Goal: Complete application form: Complete application form

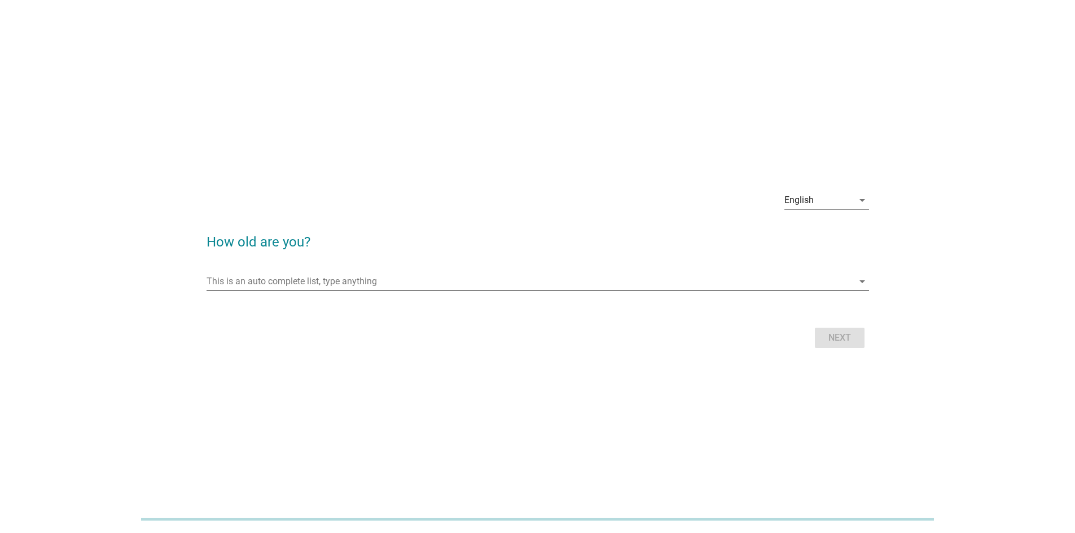
click at [396, 273] on input "This is an auto complete list, type anything" at bounding box center [530, 282] width 647 height 18
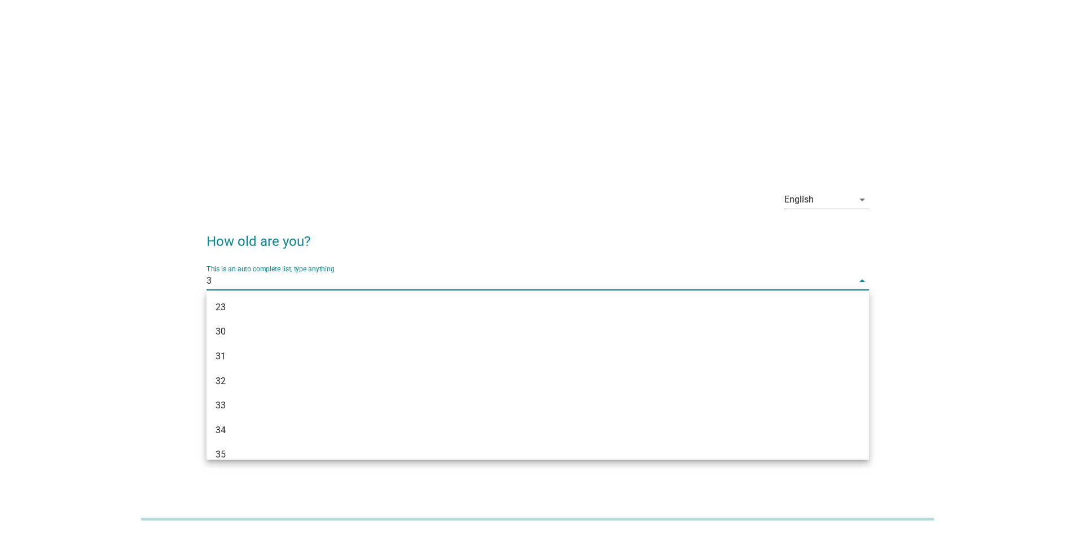
type input "30"
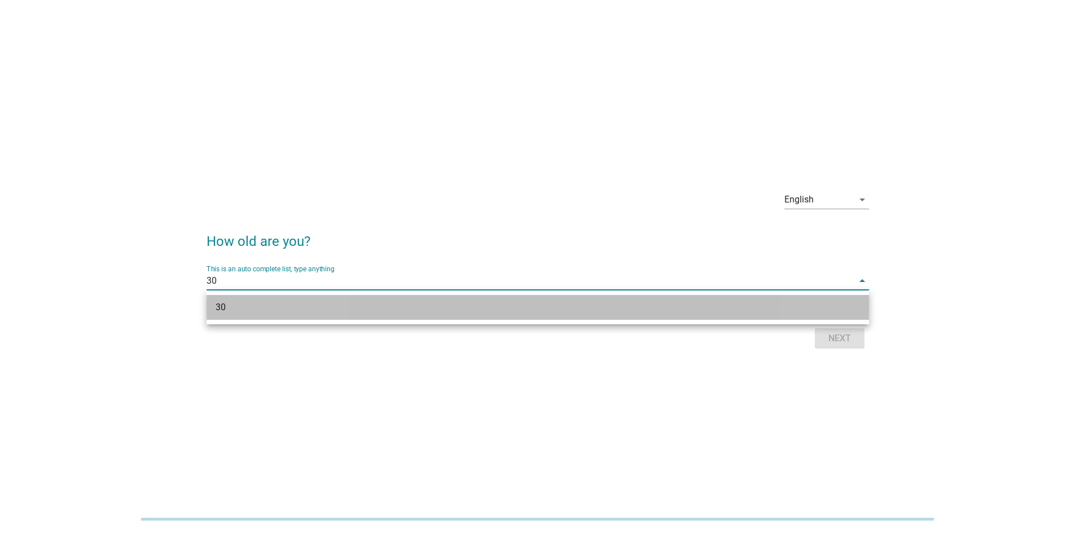
drag, startPoint x: 449, startPoint y: 300, endPoint x: 464, endPoint y: 307, distance: 16.9
click at [450, 300] on div "30" at bounding box center [538, 307] width 662 height 25
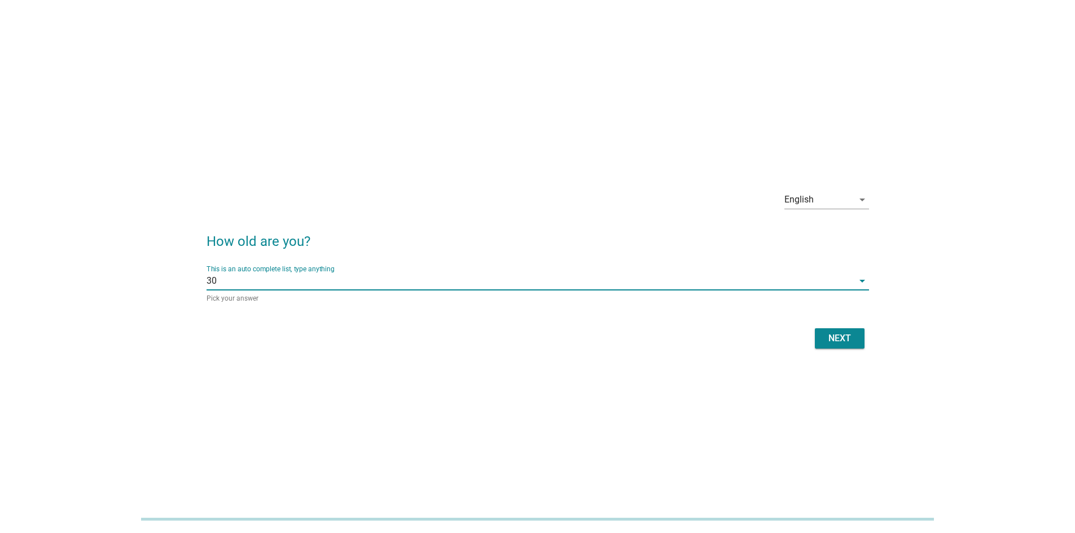
drag, startPoint x: 844, startPoint y: 326, endPoint x: 845, endPoint y: 333, distance: 7.0
click at [844, 326] on div "Next" at bounding box center [538, 338] width 662 height 27
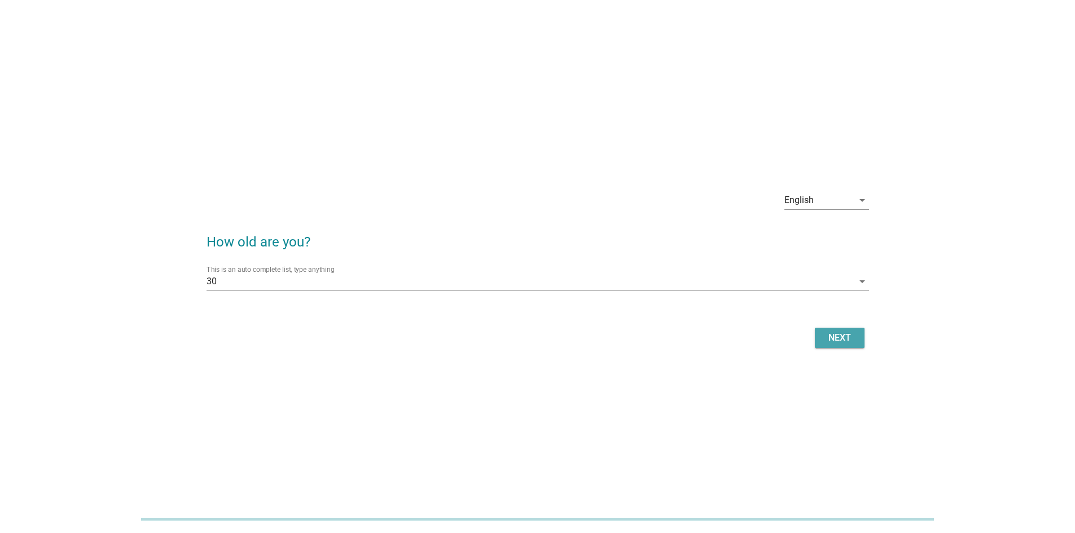
drag, startPoint x: 845, startPoint y: 333, endPoint x: 847, endPoint y: 343, distance: 9.7
click at [847, 340] on div "Next" at bounding box center [840, 338] width 32 height 14
click at [847, 344] on div "Next" at bounding box center [538, 337] width 662 height 27
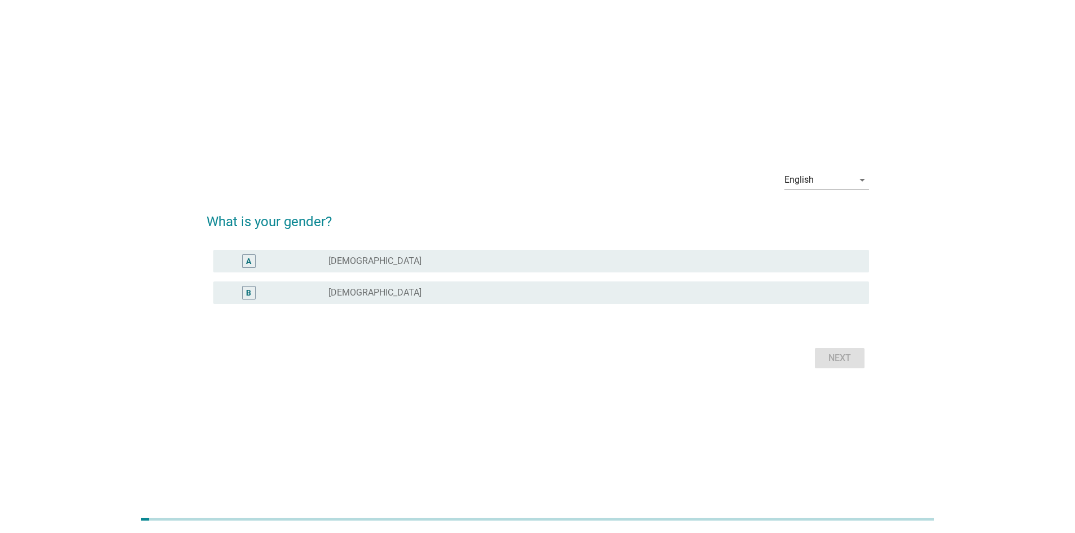
click at [400, 310] on div "A radio_button_unchecked [DEMOGRAPHIC_DATA] B radio_button_unchecked [DEMOGRAPH…" at bounding box center [538, 283] width 662 height 77
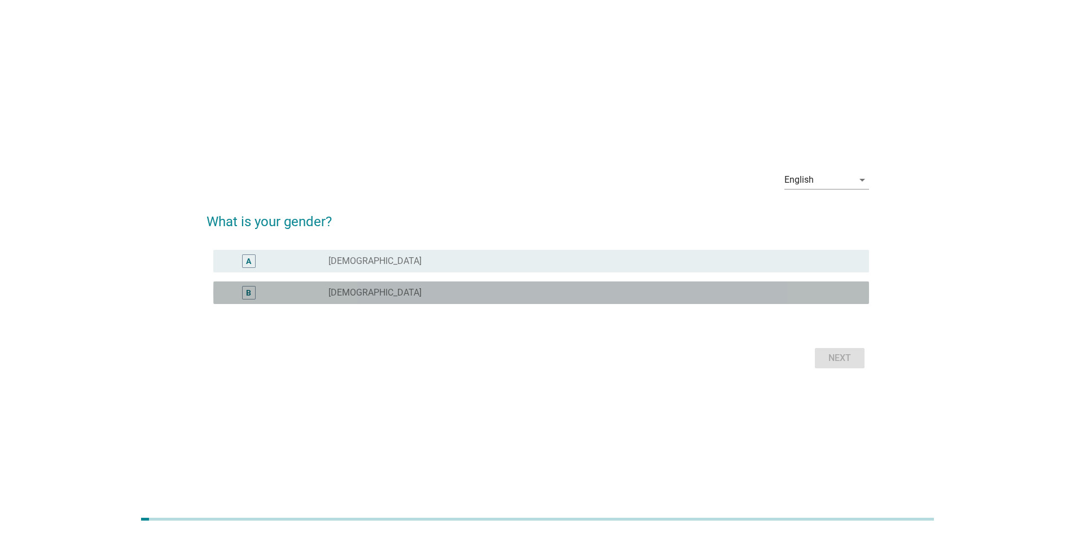
click at [422, 290] on div "radio_button_unchecked [DEMOGRAPHIC_DATA]" at bounding box center [589, 292] width 523 height 11
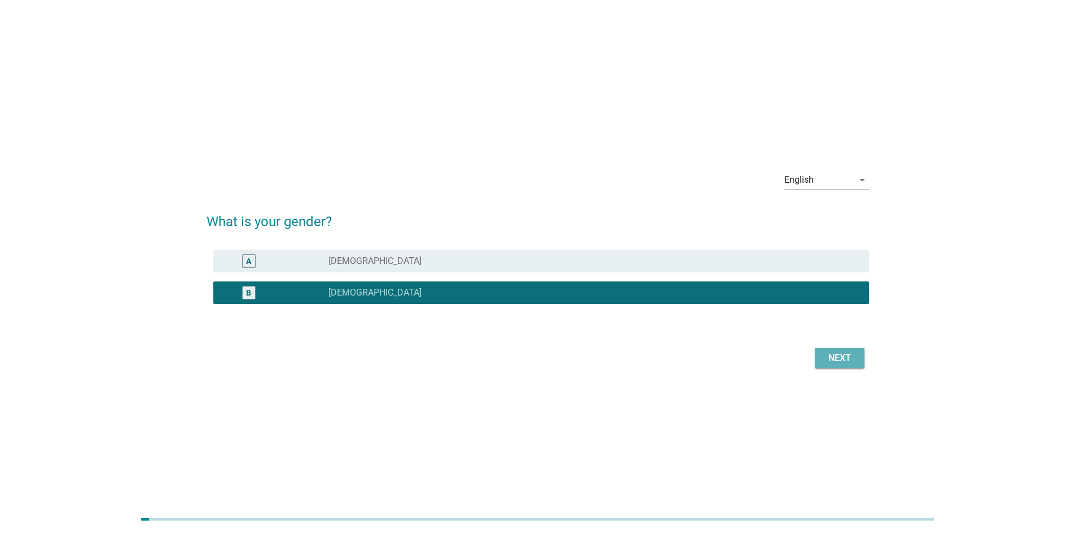
drag, startPoint x: 856, startPoint y: 367, endPoint x: 850, endPoint y: 361, distance: 8.4
click at [855, 367] on button "Next" at bounding box center [840, 358] width 50 height 20
drag, startPoint x: 847, startPoint y: 358, endPoint x: 570, endPoint y: 47, distance: 416.1
click at [846, 357] on div "Next" at bounding box center [538, 358] width 662 height 27
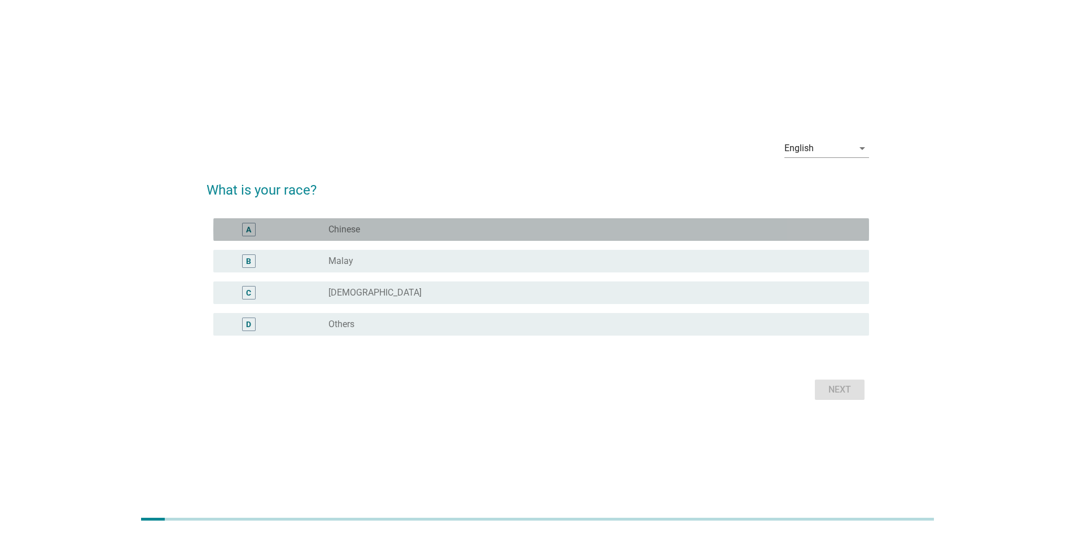
click at [368, 230] on div "radio_button_unchecked Chinese" at bounding box center [589, 229] width 523 height 11
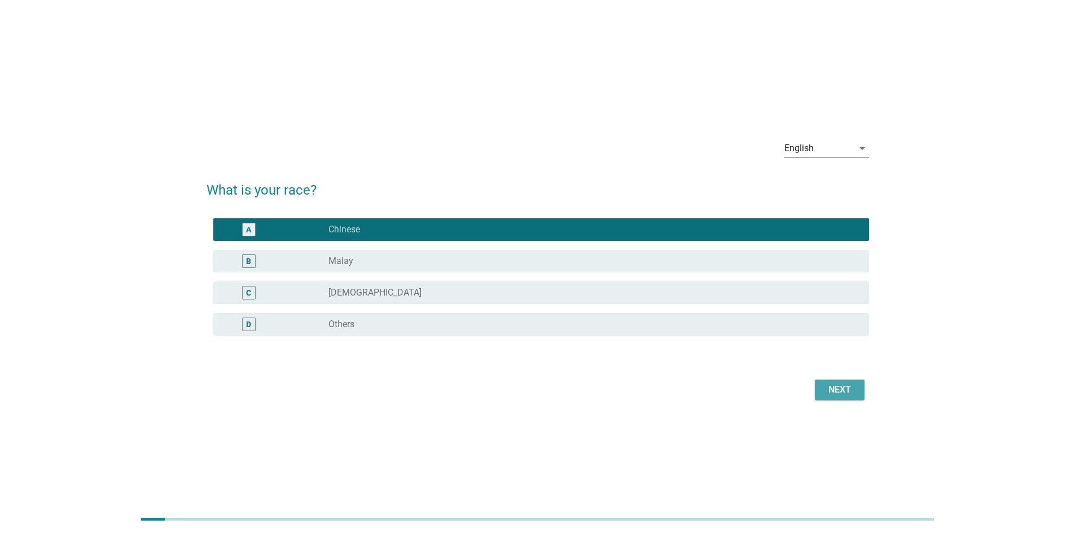
click at [831, 381] on button "Next" at bounding box center [840, 390] width 50 height 20
click at [831, 383] on div "Next" at bounding box center [538, 389] width 662 height 27
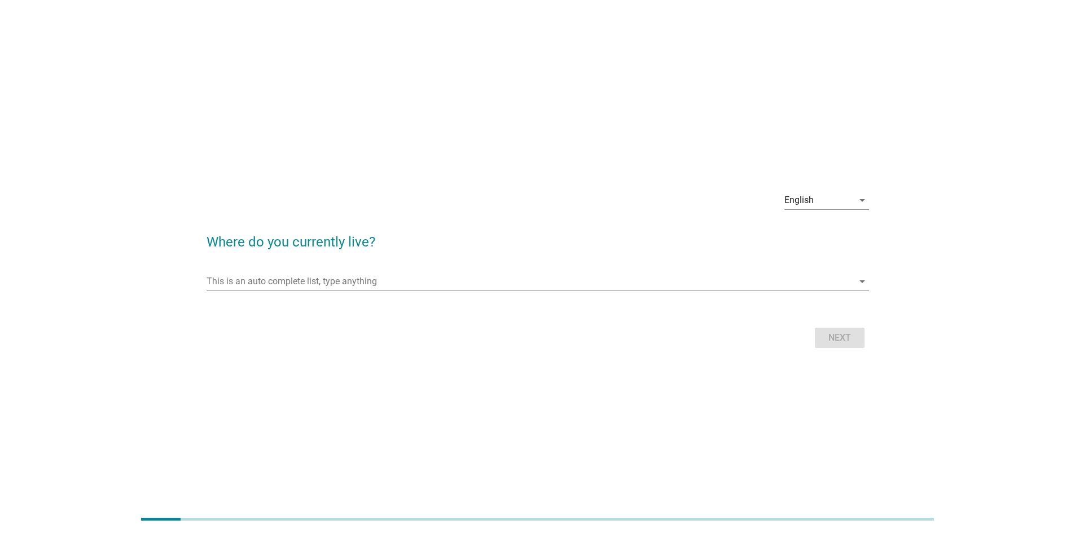
click at [390, 270] on div "This is an auto complete list, type anything arrow_drop_down" at bounding box center [538, 284] width 662 height 36
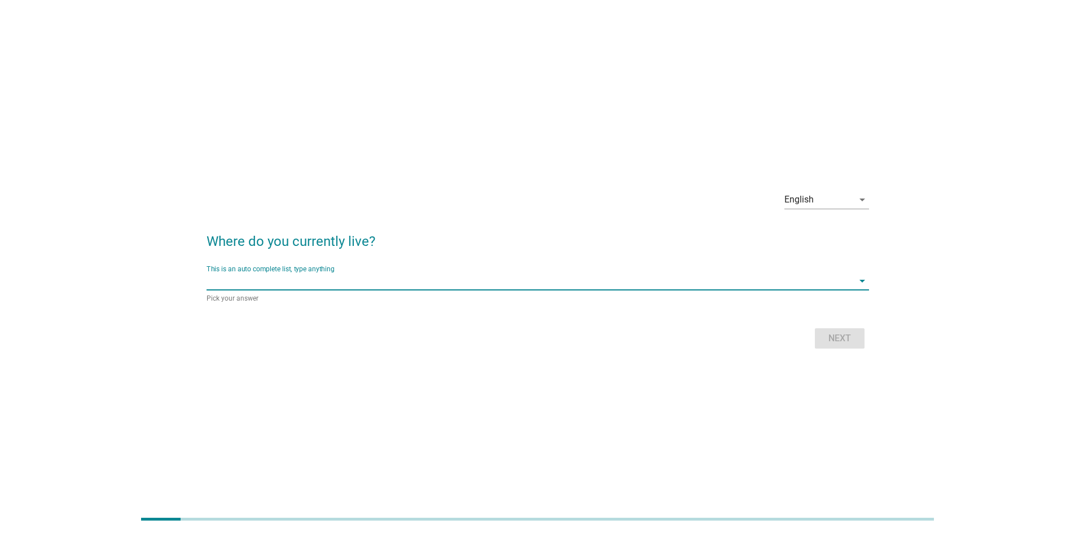
click at [394, 288] on input "This is an auto complete list, type anything" at bounding box center [530, 281] width 647 height 18
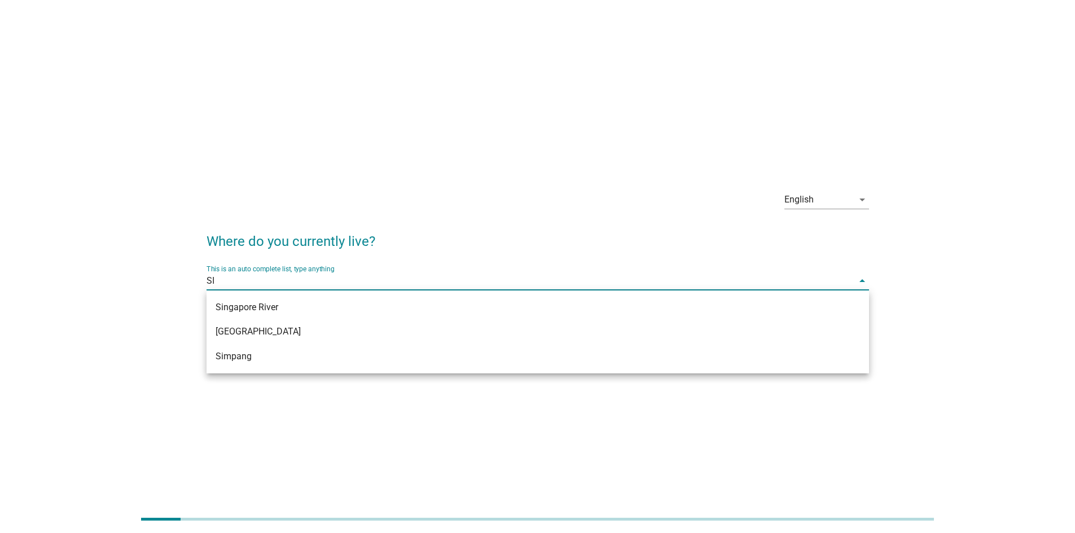
type input "S"
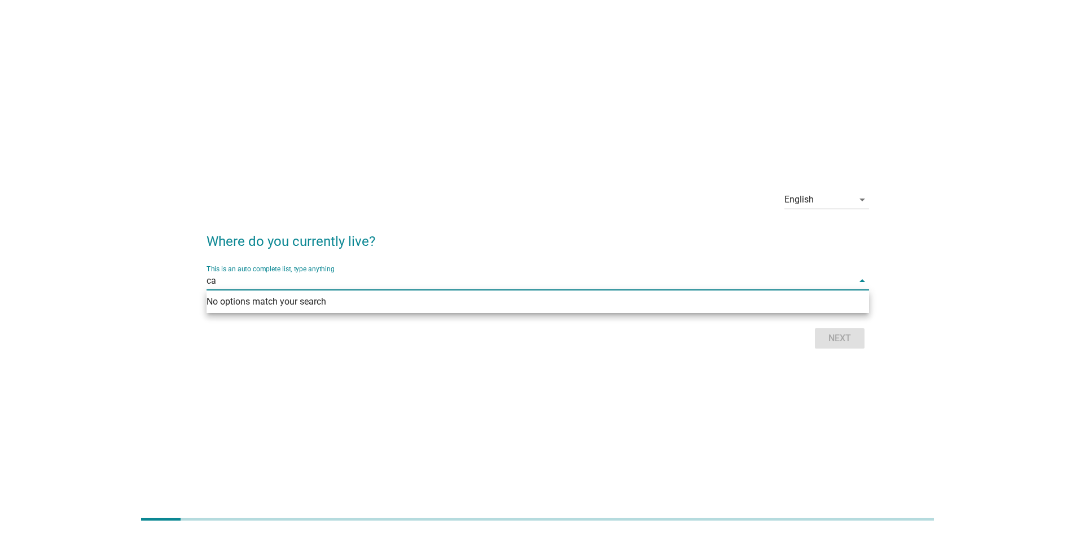
type input "c"
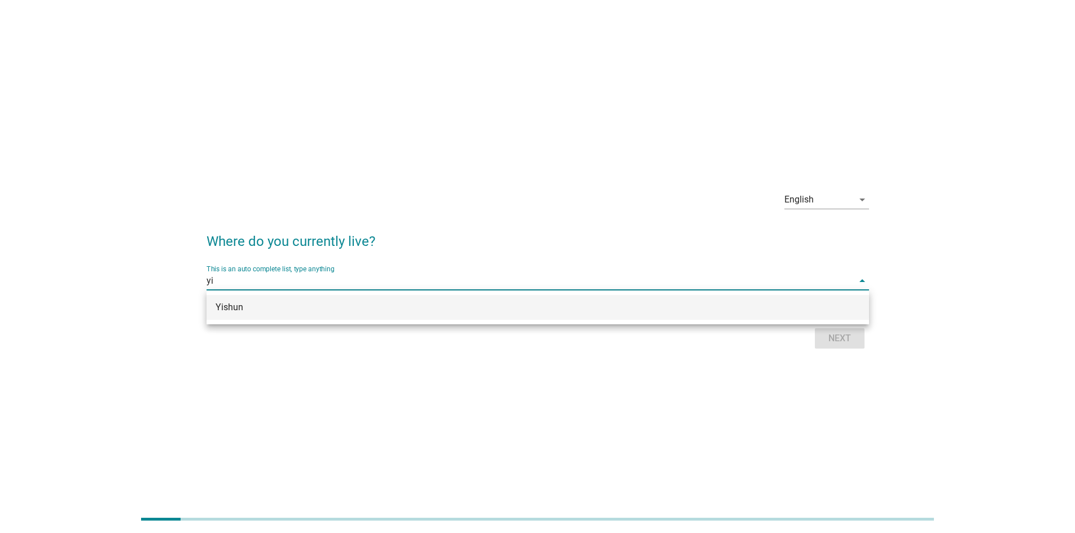
type input "yis"
click at [404, 317] on div "Yishun" at bounding box center [538, 307] width 662 height 25
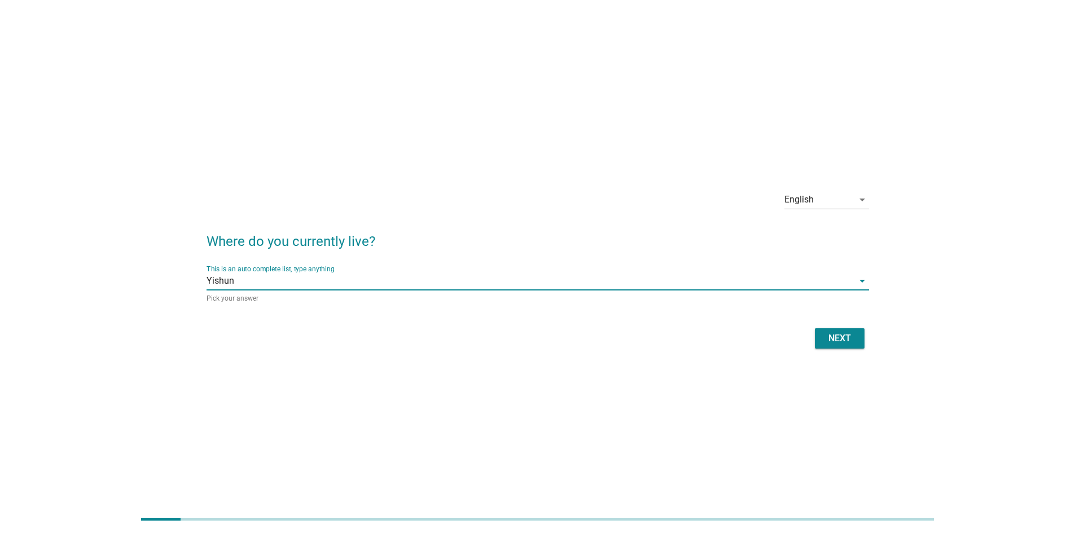
drag, startPoint x: 879, startPoint y: 341, endPoint x: 862, endPoint y: 346, distance: 17.8
click at [872, 344] on div "English arrow_drop_down Where do you currently live? This is an auto complete l…" at bounding box center [537, 267] width 1021 height 188
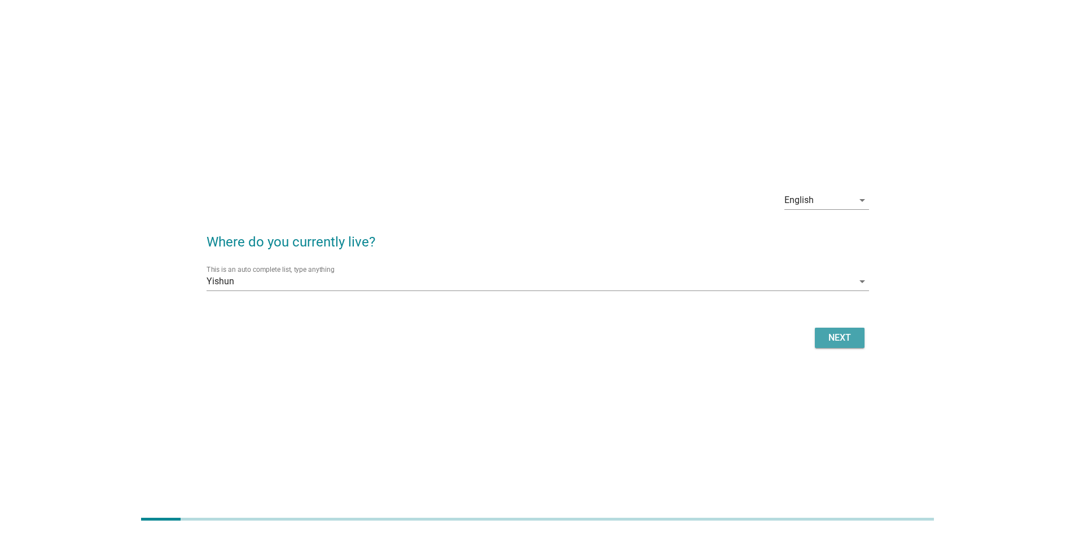
click at [835, 348] on button "Next" at bounding box center [840, 338] width 50 height 20
click at [837, 338] on div "Next" at bounding box center [538, 337] width 662 height 27
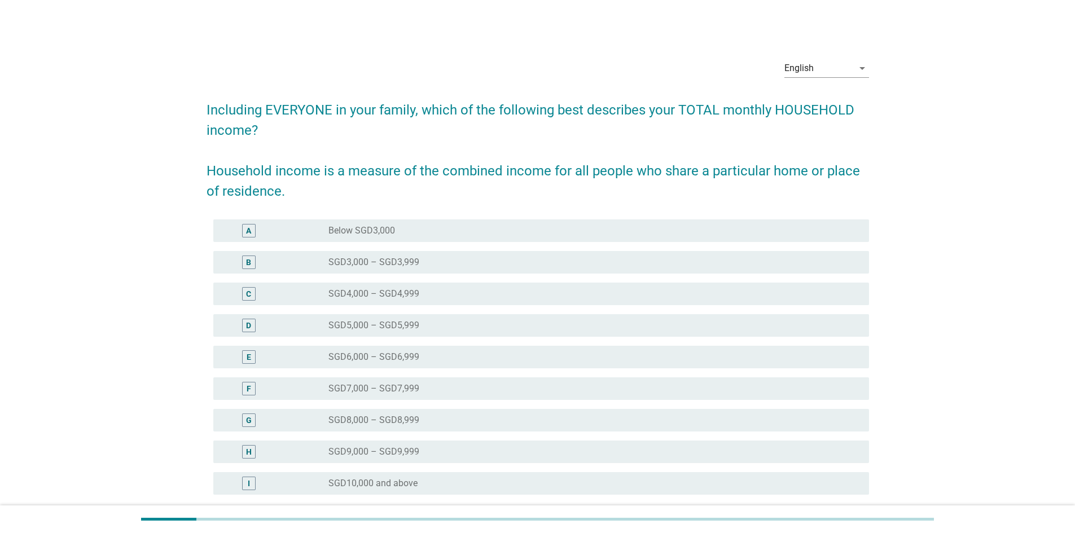
click at [396, 294] on label "SGD4,000 – SGD4,999" at bounding box center [373, 293] width 91 height 11
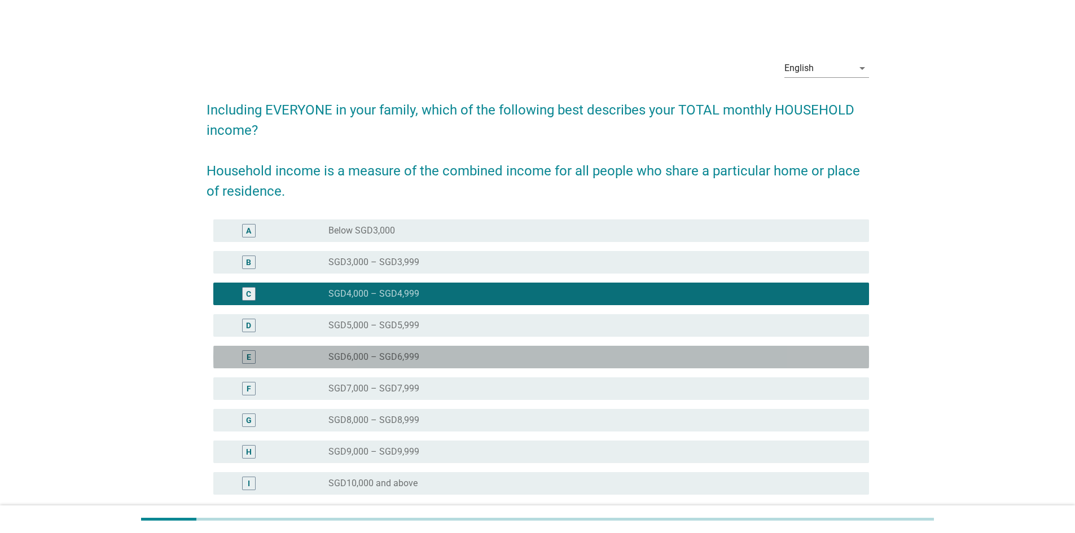
click at [429, 355] on div "radio_button_unchecked SGD6,000 – SGD6,999" at bounding box center [589, 357] width 523 height 11
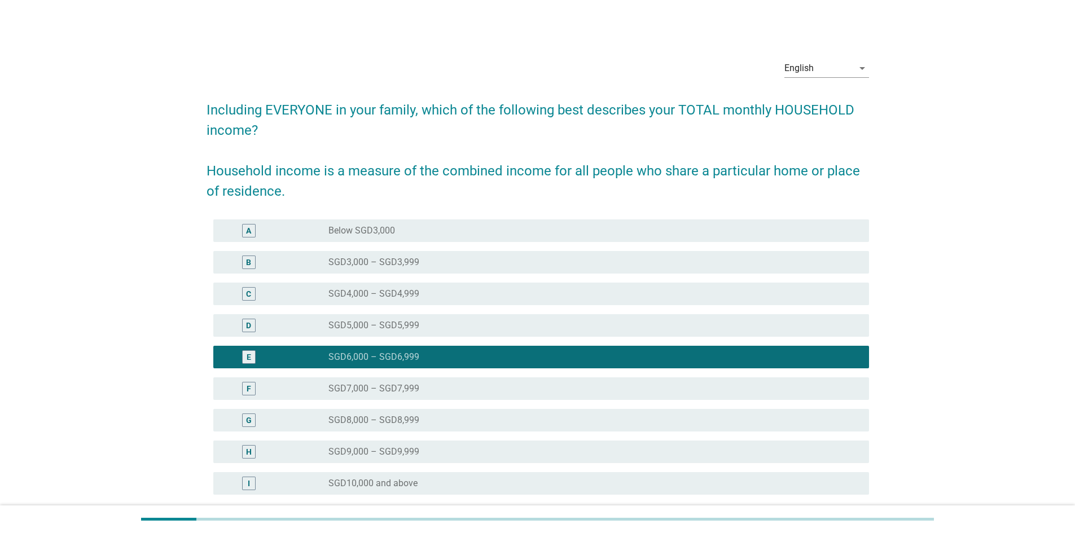
scroll to position [107, 0]
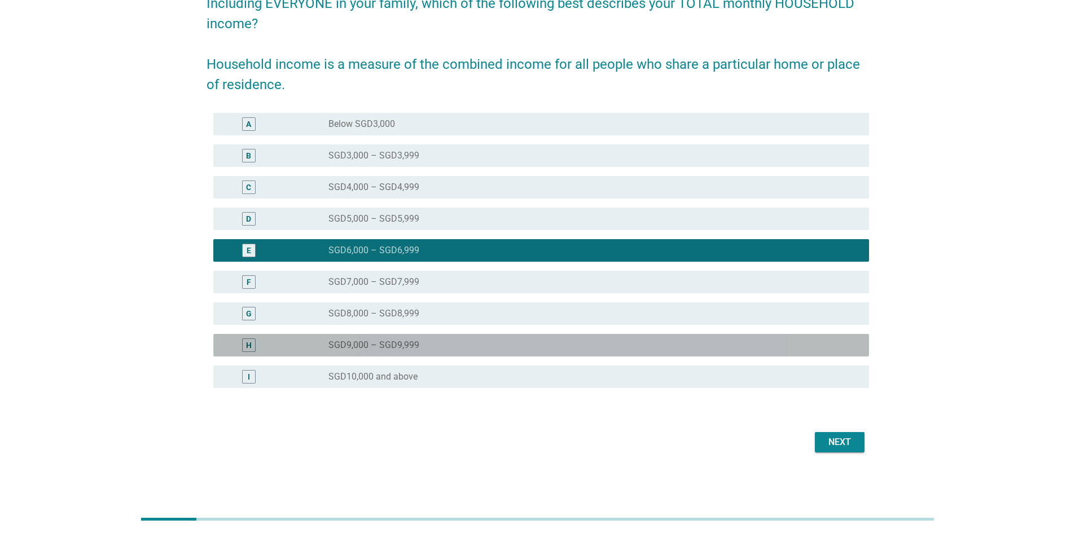
click at [449, 343] on div "radio_button_unchecked SGD9,000 – SGD9,999" at bounding box center [589, 345] width 523 height 11
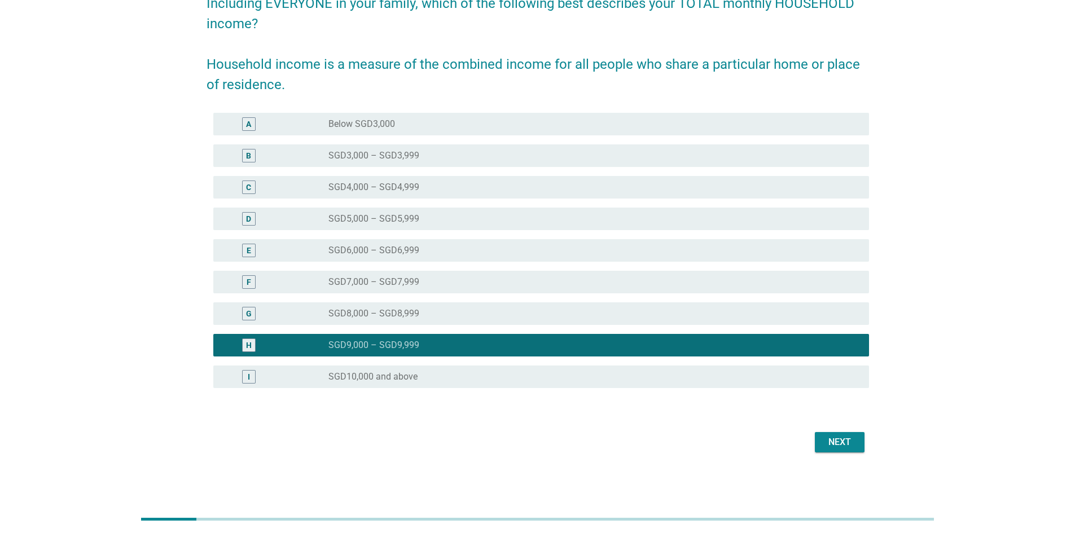
drag, startPoint x: 618, startPoint y: 389, endPoint x: 617, endPoint y: 383, distance: 6.3
click at [618, 387] on div "I radio_button_unchecked SGD10,000 and above" at bounding box center [538, 377] width 662 height 32
click at [617, 378] on div "radio_button_unchecked SGD10,000 and above" at bounding box center [589, 376] width 523 height 11
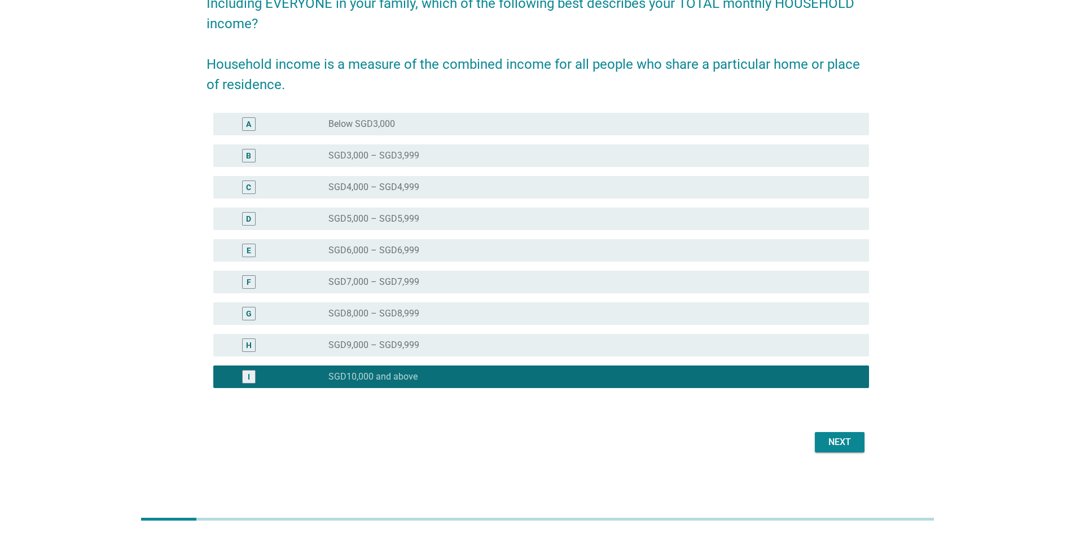
click at [865, 456] on div "English arrow_drop_down Including EVERYONE in your family, which of the followi…" at bounding box center [537, 200] width 681 height 530
click at [846, 440] on div "Next" at bounding box center [840, 443] width 32 height 14
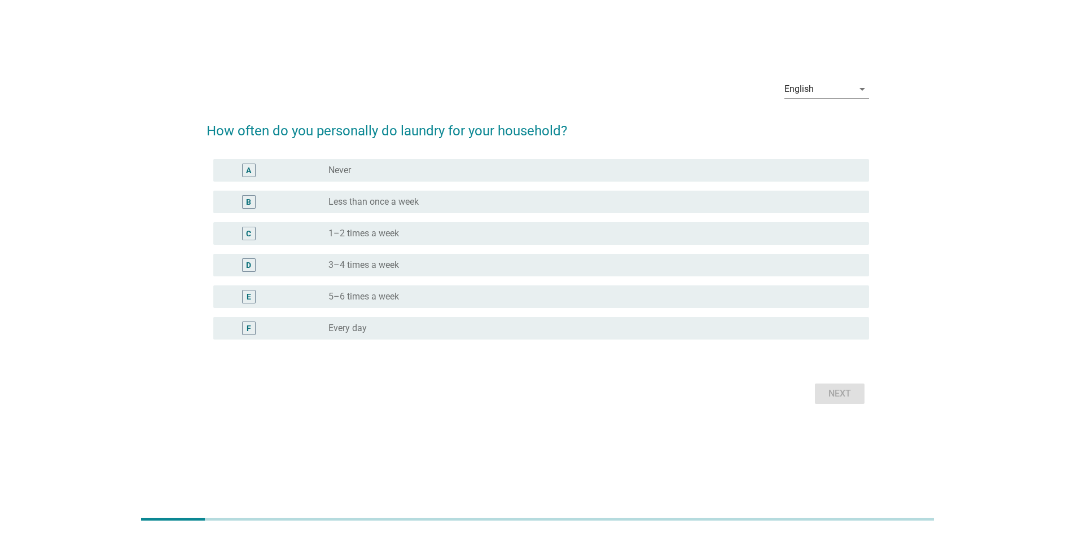
scroll to position [0, 0]
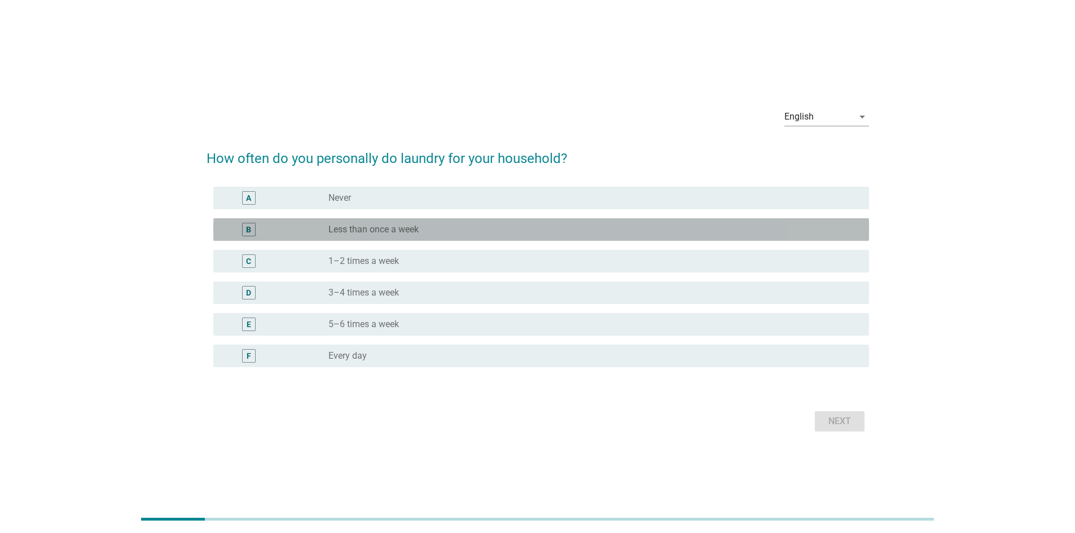
click at [405, 225] on label "Less than once a week" at bounding box center [373, 229] width 90 height 11
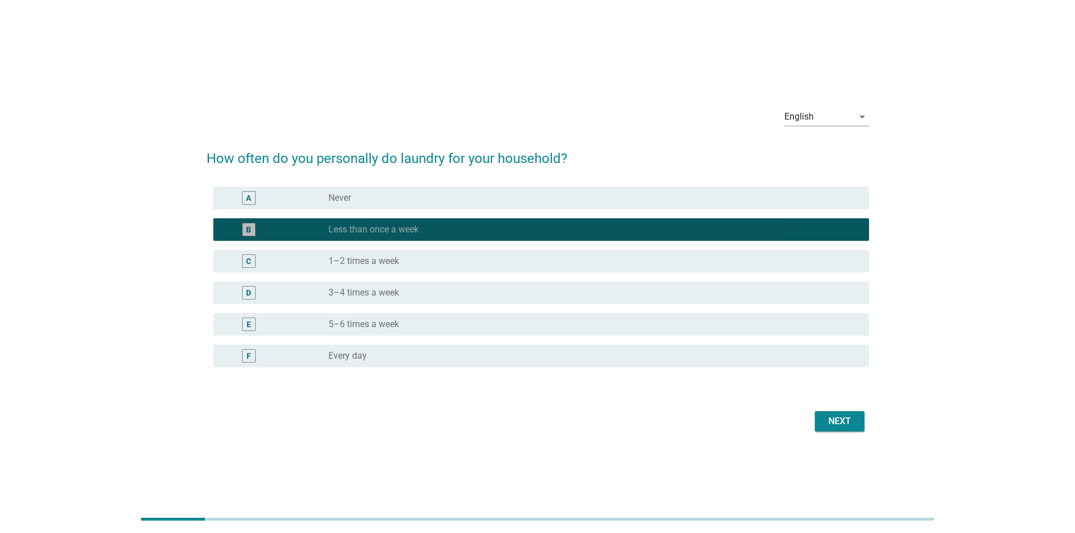
click at [405, 225] on label "Less than once a week" at bounding box center [373, 229] width 90 height 11
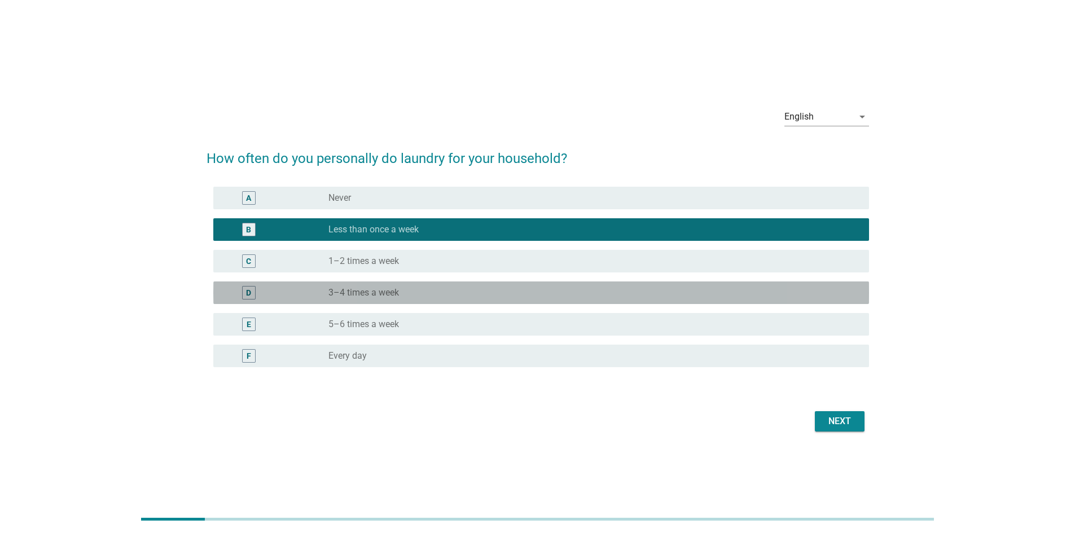
click at [416, 288] on div "radio_button_unchecked 3–4 times a week" at bounding box center [589, 292] width 523 height 11
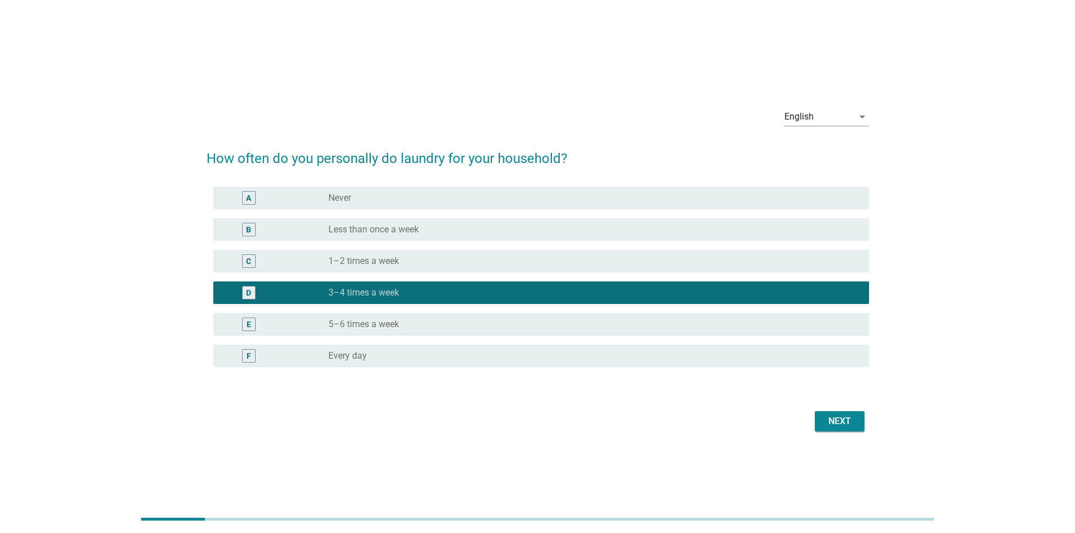
click at [851, 427] on div "Next" at bounding box center [840, 422] width 32 height 14
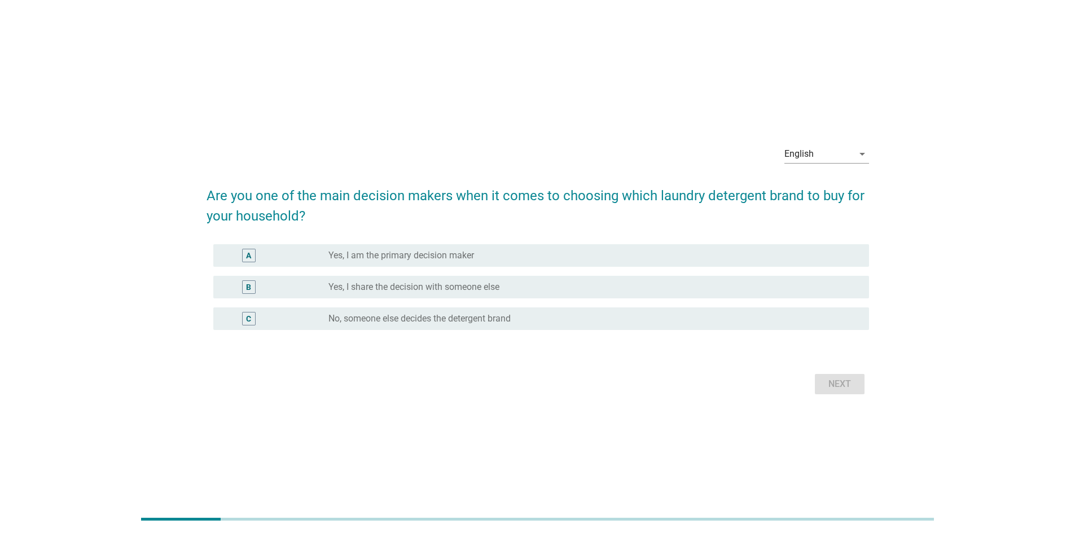
click at [445, 258] on label "Yes, I am the primary decision maker" at bounding box center [401, 255] width 146 height 11
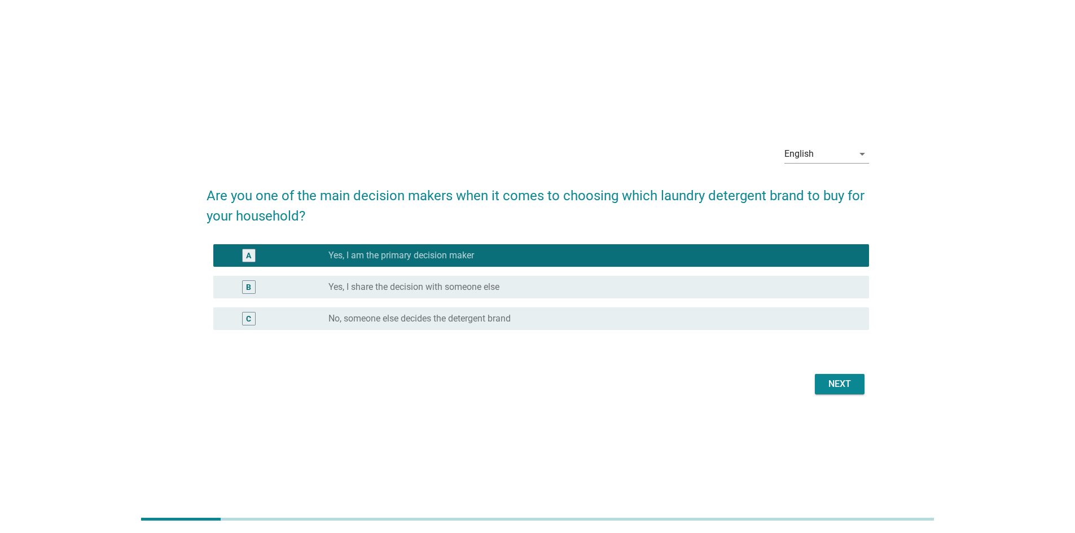
click at [857, 397] on div "Next" at bounding box center [538, 384] width 662 height 27
click at [856, 395] on div "Next" at bounding box center [538, 384] width 662 height 27
click at [854, 389] on div "Next" at bounding box center [840, 384] width 32 height 14
click at [853, 389] on div "Next" at bounding box center [538, 384] width 662 height 27
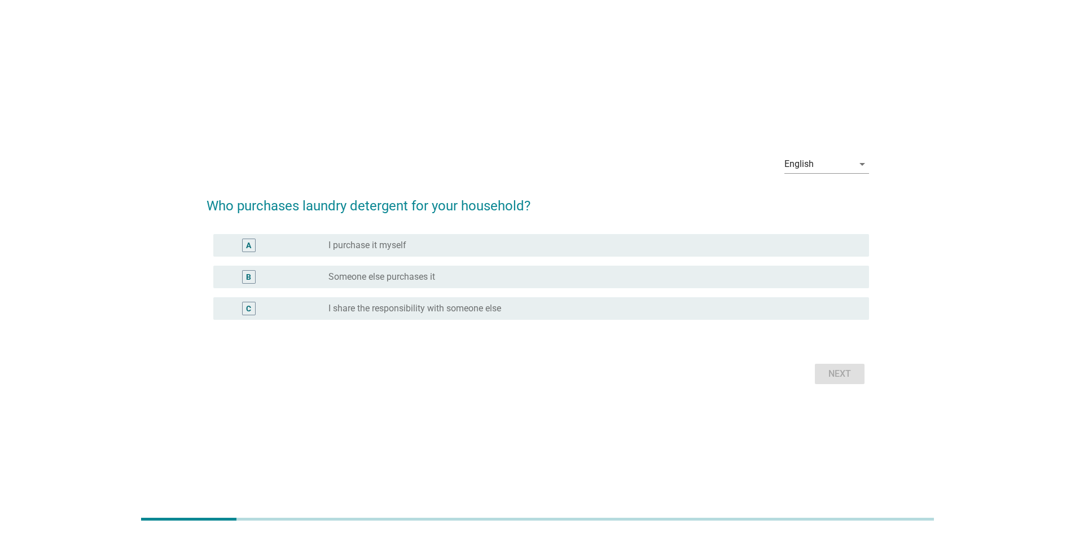
click at [469, 278] on div "radio_button_unchecked Someone else purchases it" at bounding box center [589, 276] width 523 height 11
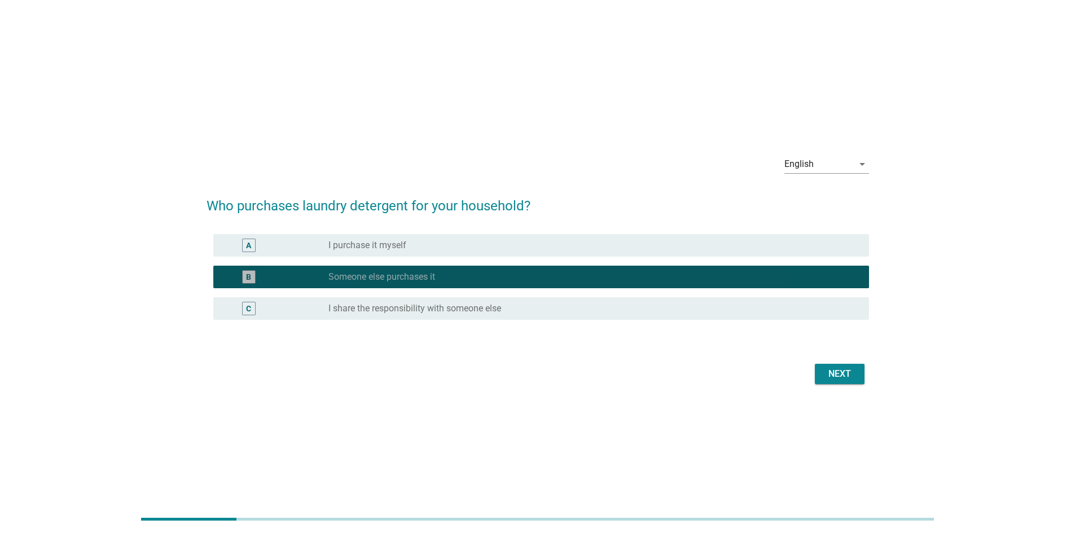
click at [471, 261] on div "B radio_button_checked Someone else purchases it" at bounding box center [538, 277] width 662 height 32
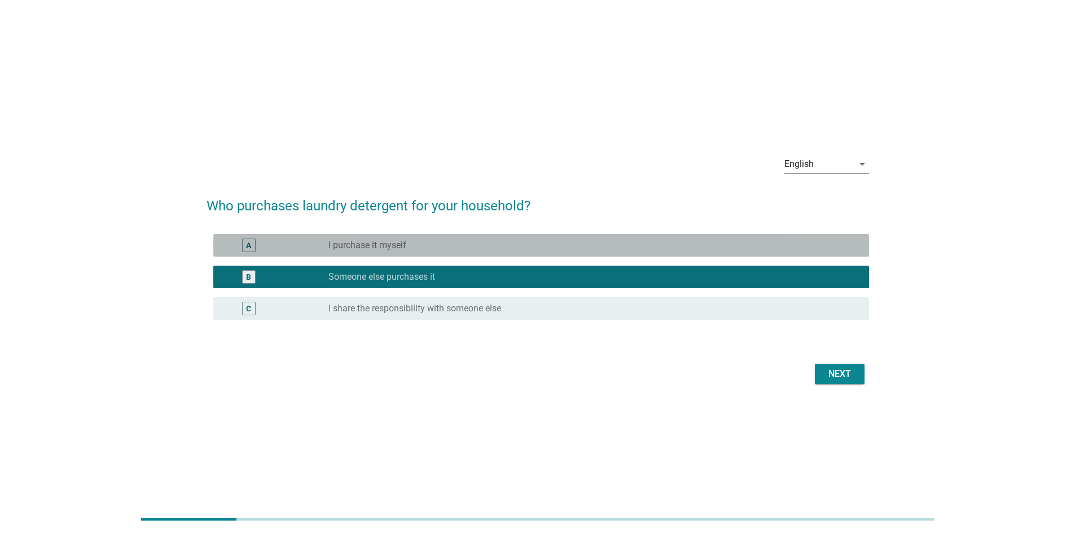
click at [476, 251] on div "radio_button_unchecked I purchase it myself" at bounding box center [589, 245] width 523 height 11
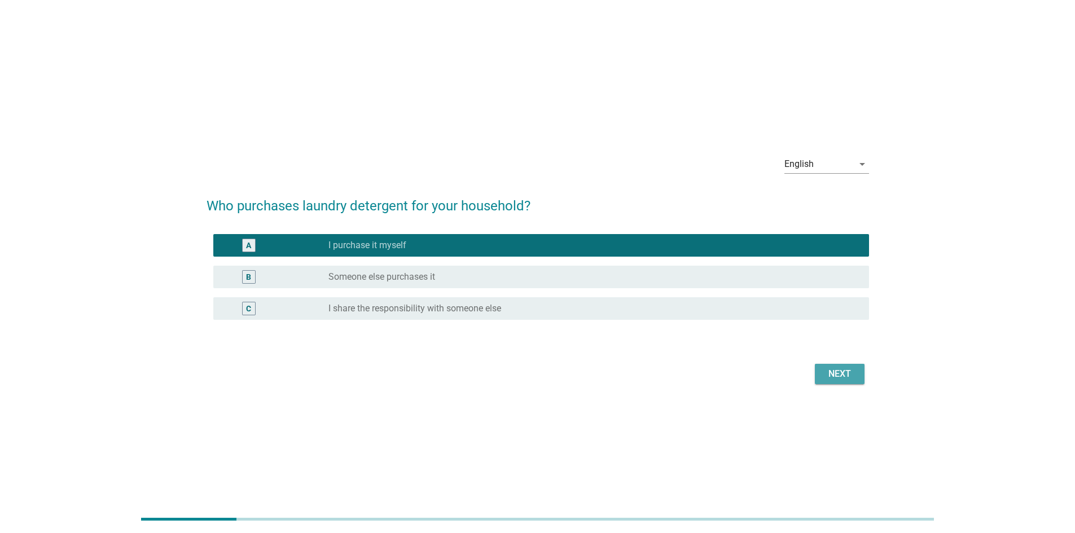
click at [851, 374] on div "Next" at bounding box center [840, 374] width 32 height 14
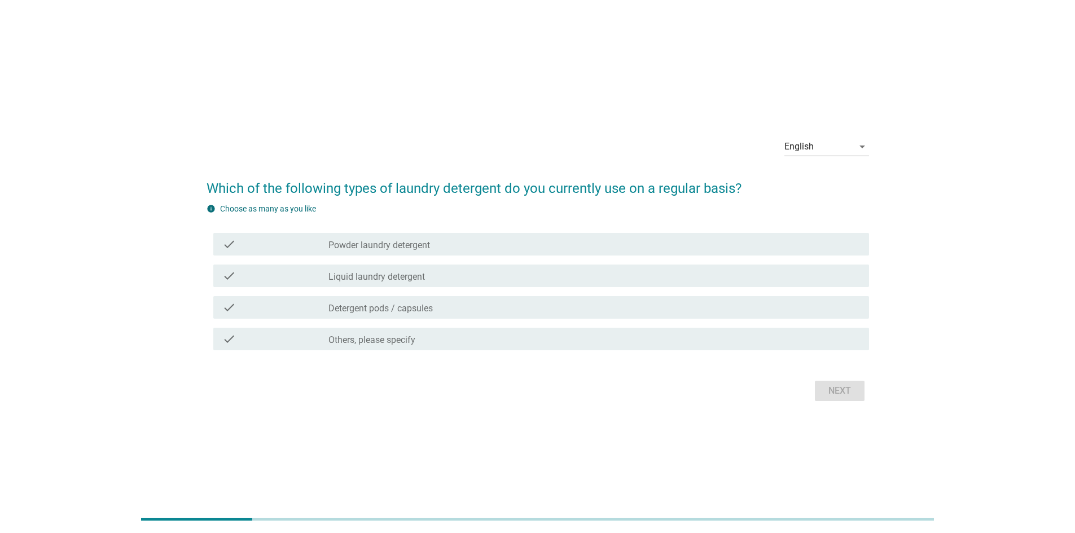
click at [413, 303] on label "Detergent pods / capsules" at bounding box center [380, 308] width 104 height 11
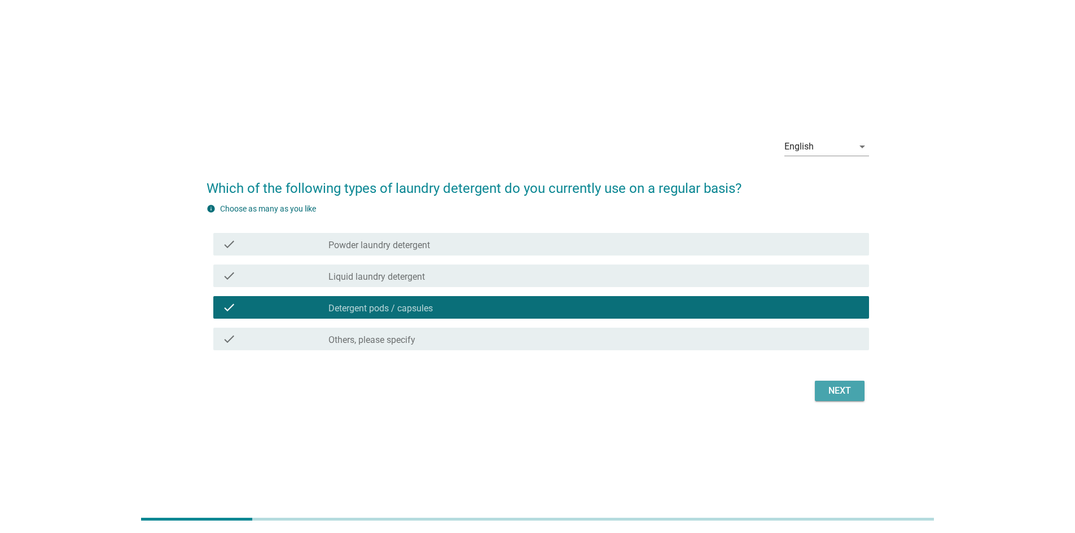
drag, startPoint x: 819, startPoint y: 381, endPoint x: 822, endPoint y: 386, distance: 5.8
click at [819, 381] on button "Next" at bounding box center [840, 391] width 50 height 20
